Goal: Transaction & Acquisition: Book appointment/travel/reservation

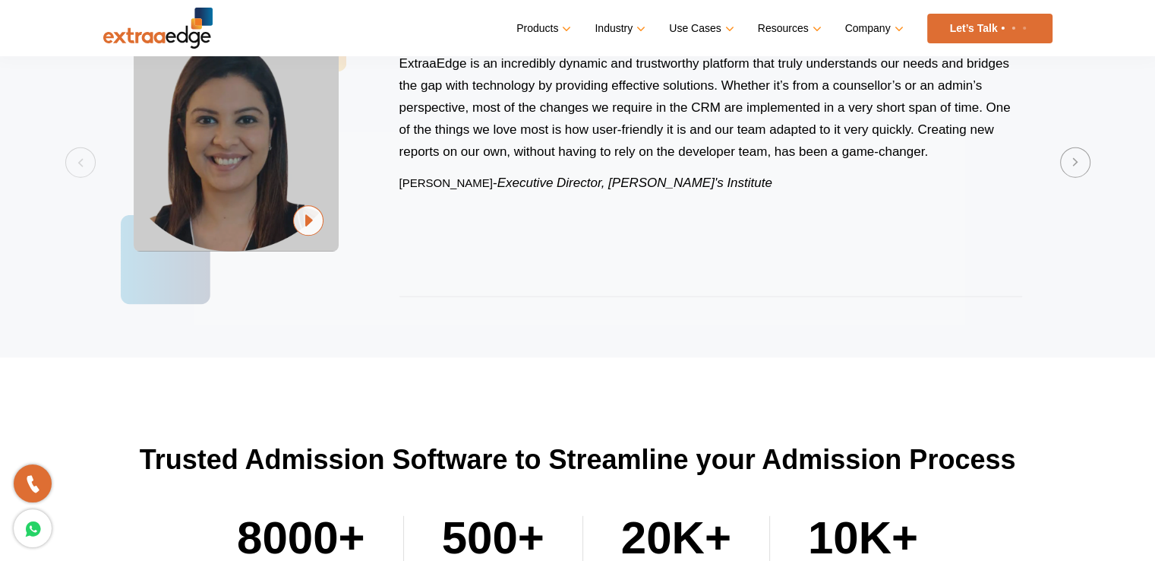
scroll to position [3843, 0]
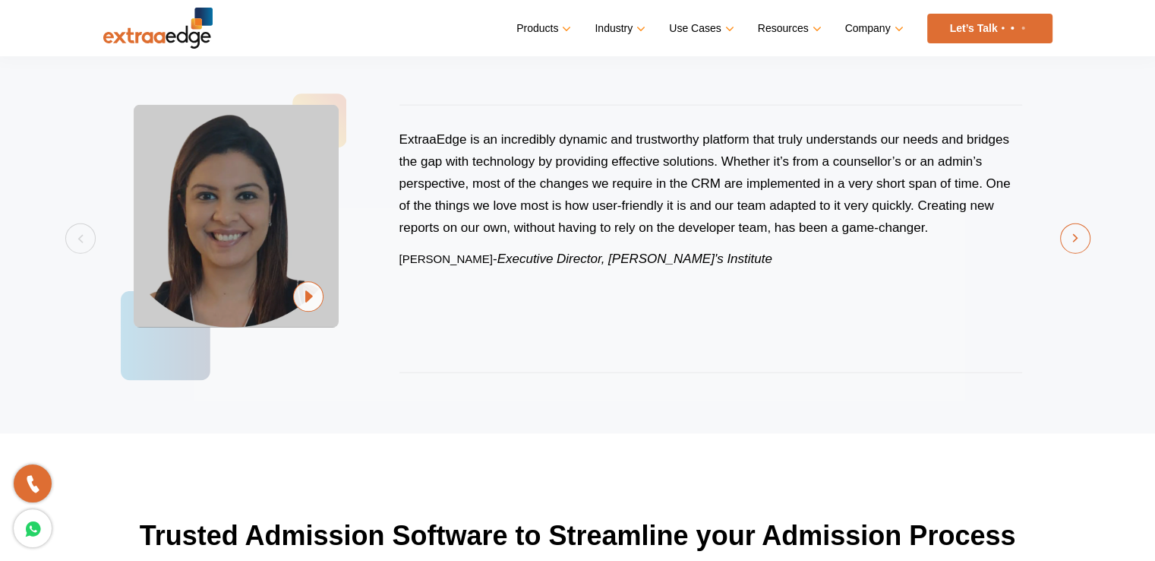
click at [1079, 241] on button "Next" at bounding box center [1075, 238] width 30 height 30
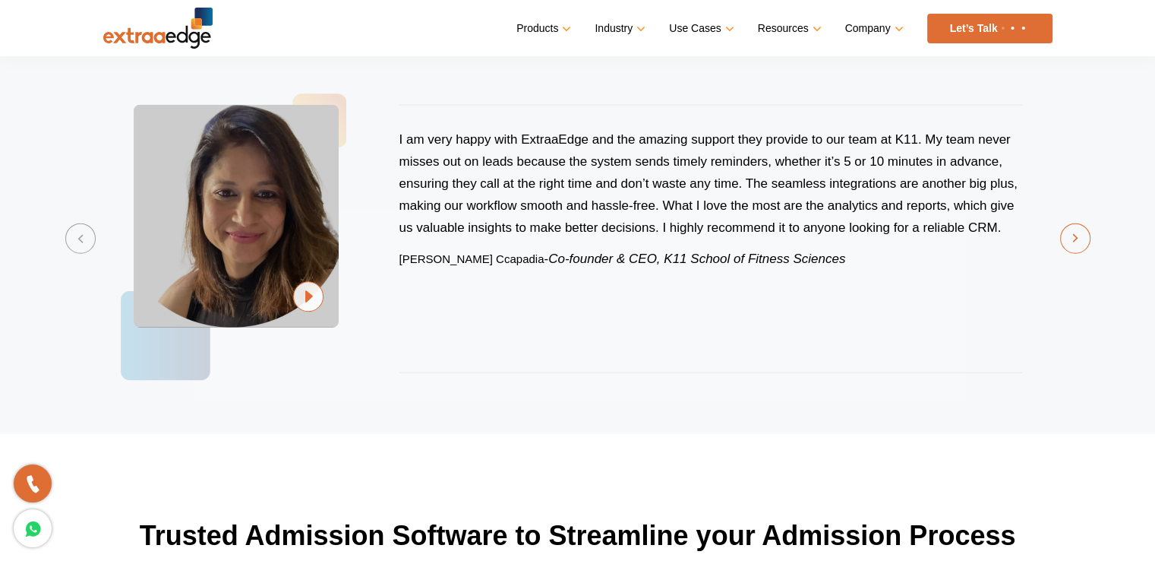
click at [1079, 241] on button "Next" at bounding box center [1075, 238] width 30 height 30
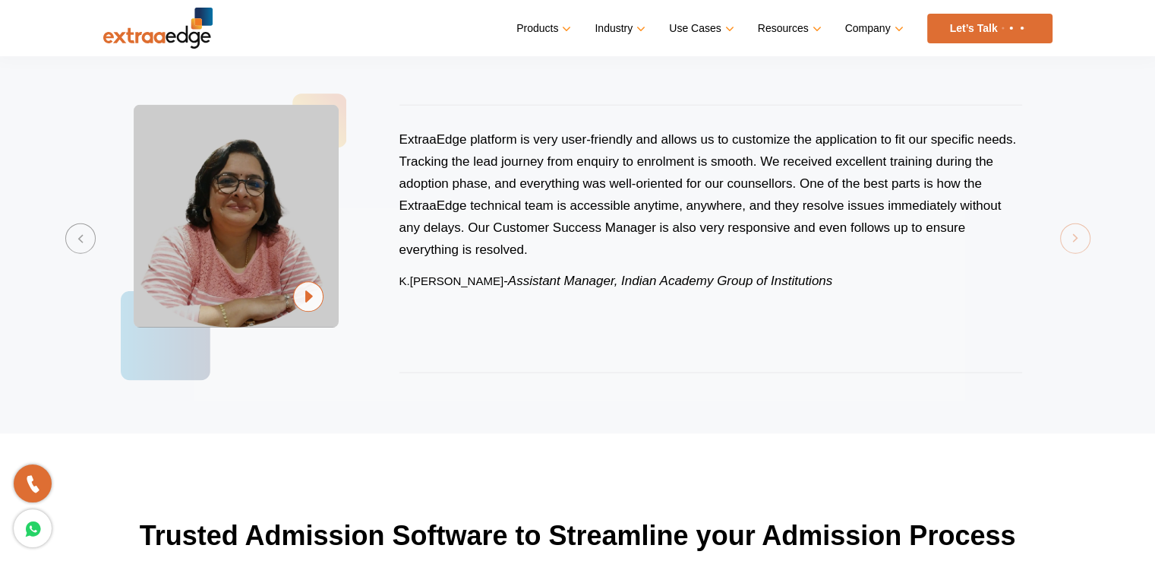
click at [1079, 241] on section "Previous ExtraaEdge is an incredibly dynamic and trustworthy platform that trul…" at bounding box center [577, 239] width 1155 height 390
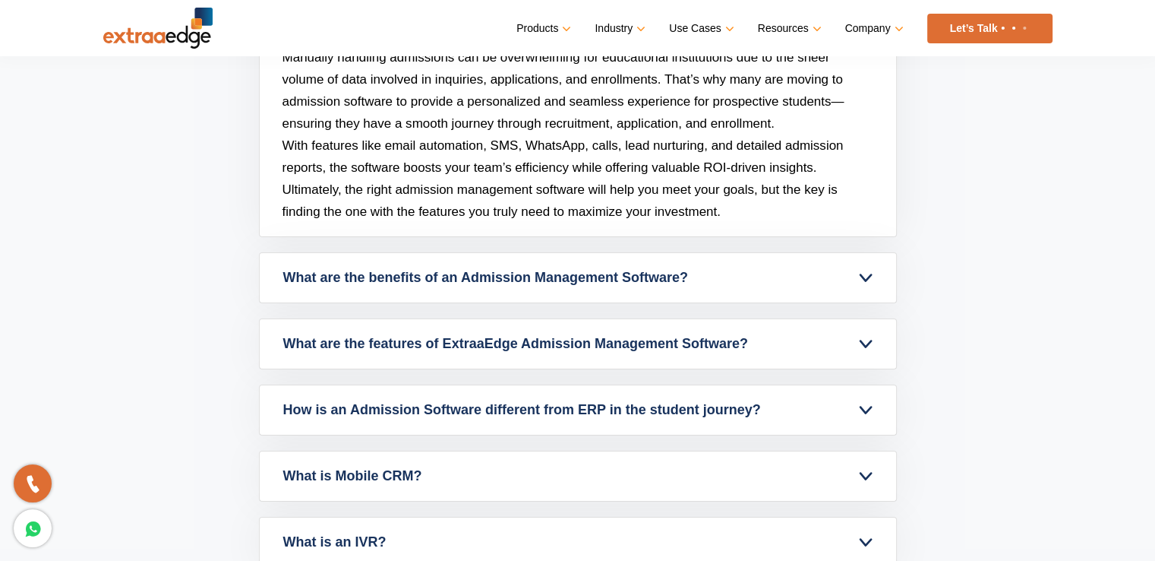
scroll to position [5666, 0]
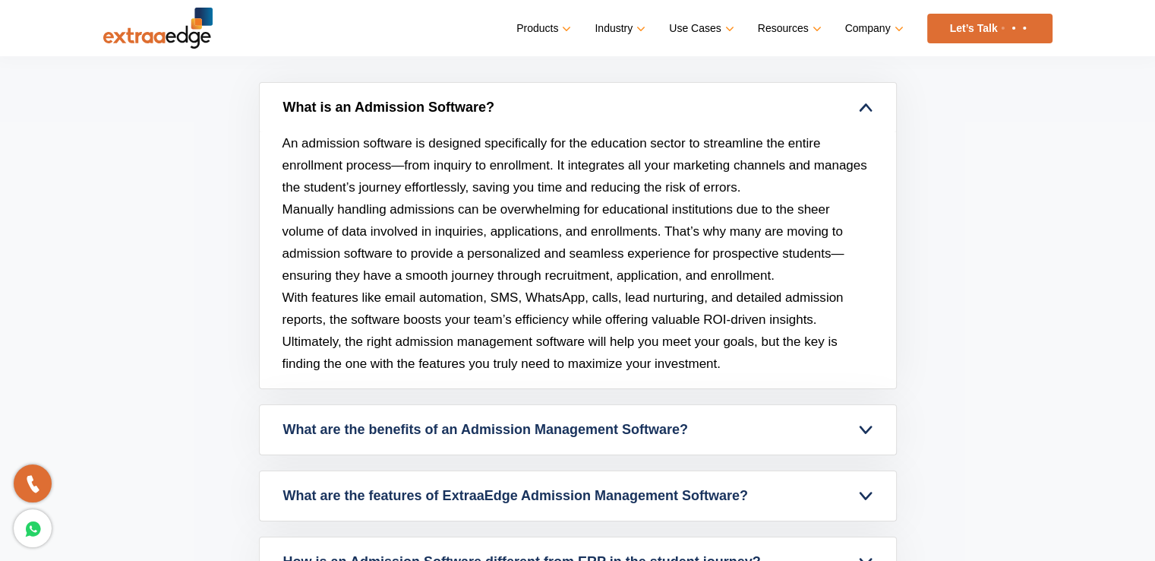
click at [863, 120] on link "What is an Admission Software?" at bounding box center [578, 107] width 637 height 49
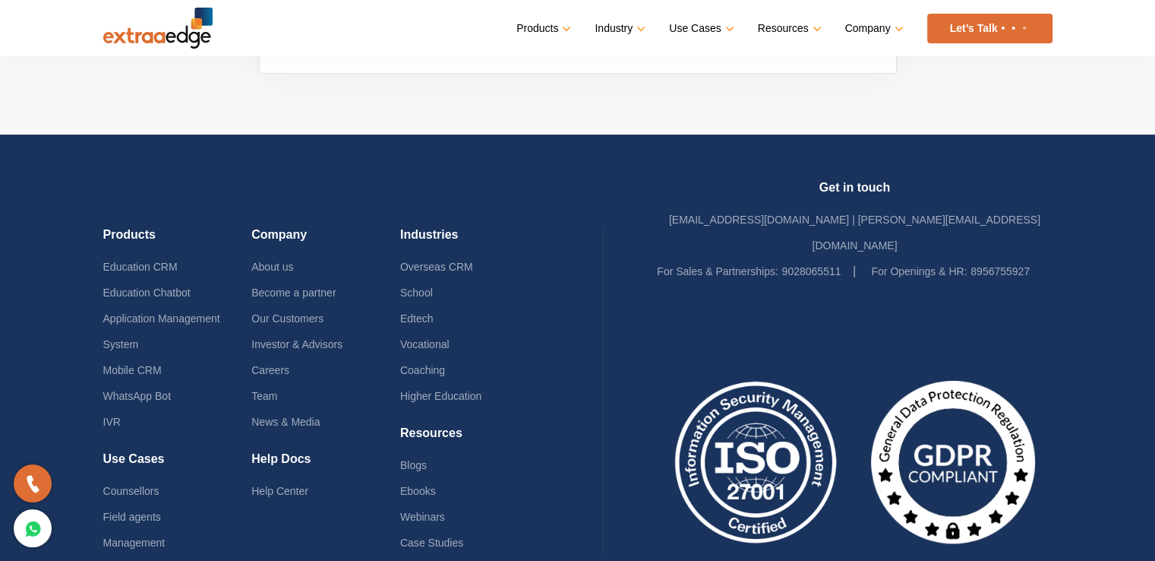
scroll to position [6198, 0]
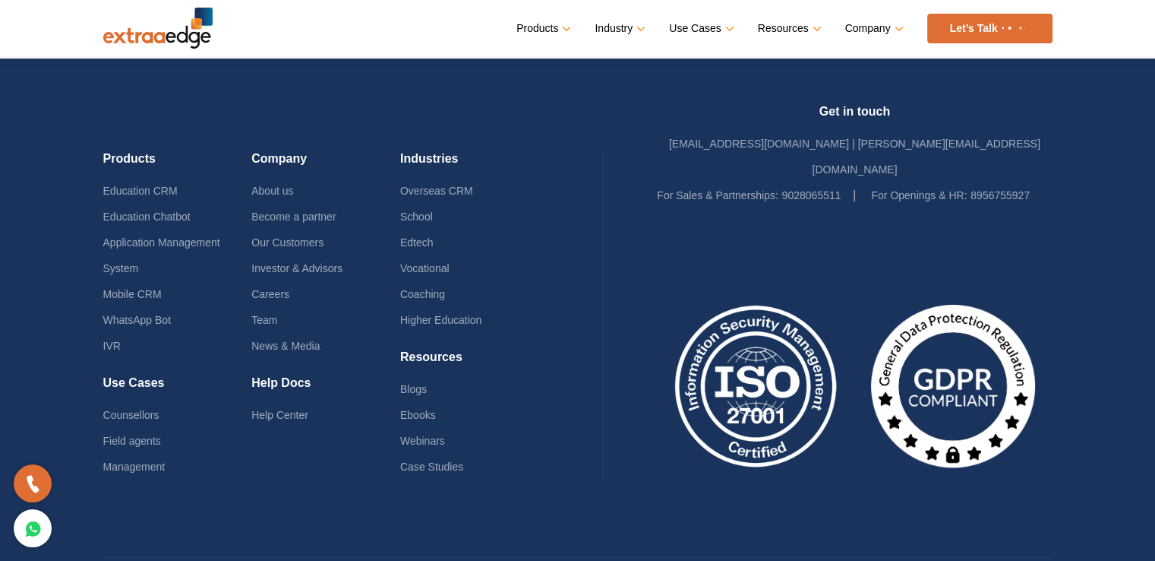
click at [987, 25] on link "Let’s Talk" at bounding box center [989, 29] width 125 height 30
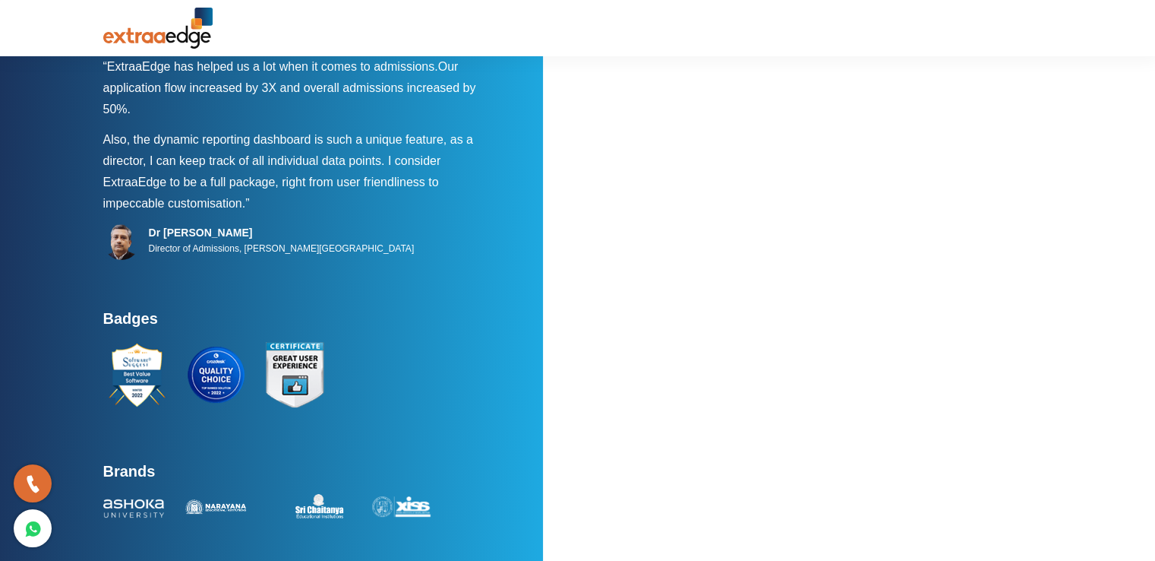
scroll to position [124, 0]
